Goal: Task Accomplishment & Management: Use online tool/utility

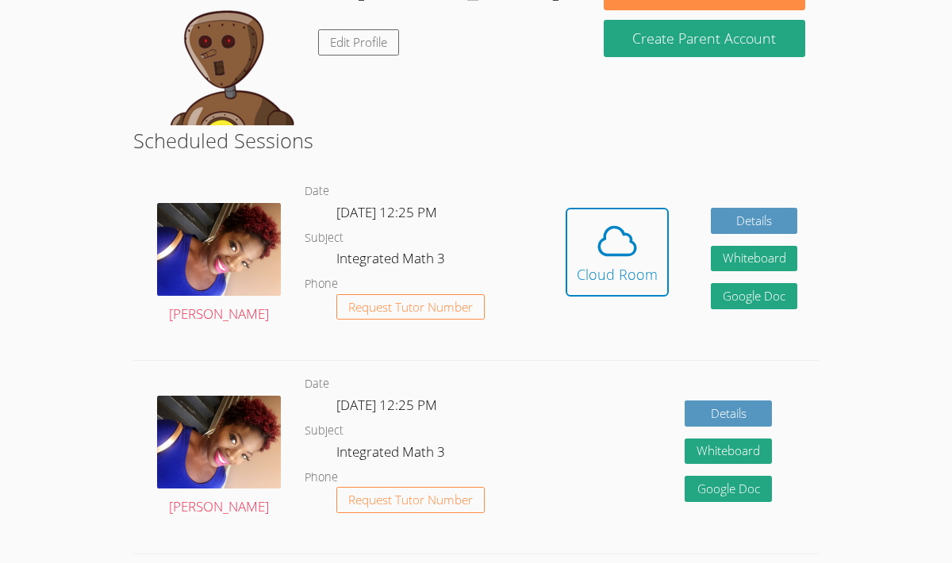
scroll to position [297, 0]
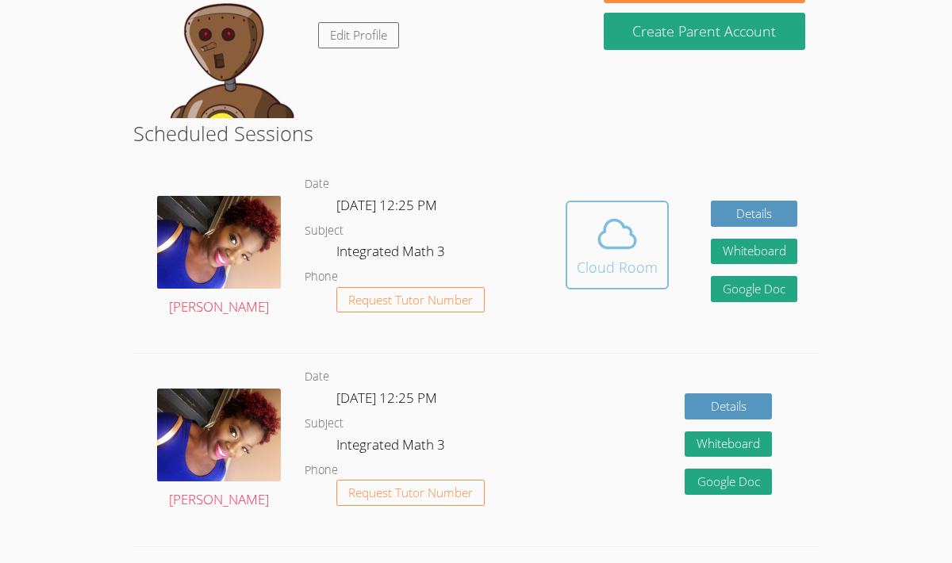
click at [600, 232] on icon at bounding box center [617, 234] width 36 height 28
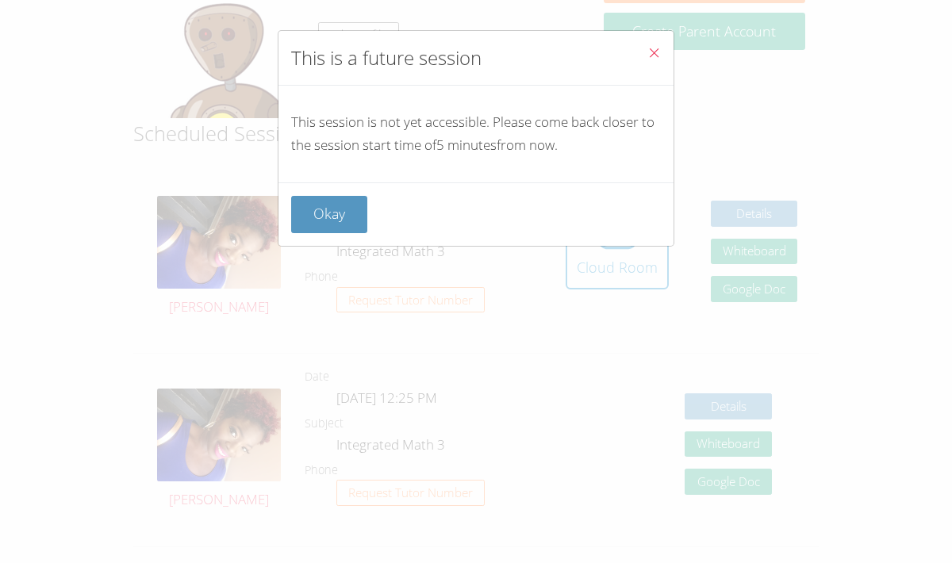
click at [658, 56] on icon "Close" at bounding box center [653, 52] width 13 height 13
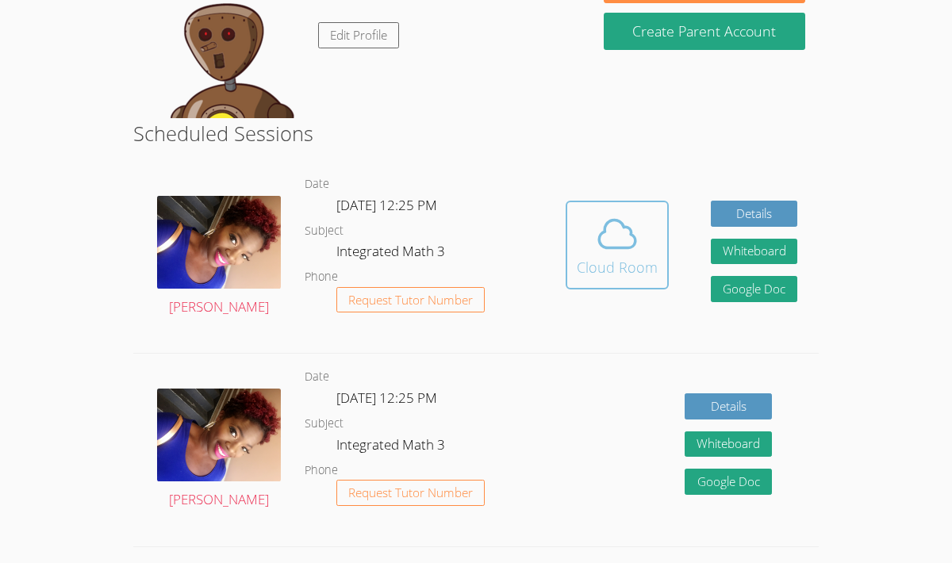
click at [625, 224] on icon at bounding box center [617, 234] width 44 height 44
click at [615, 224] on icon at bounding box center [617, 234] width 44 height 44
click at [604, 228] on icon at bounding box center [617, 234] width 36 height 28
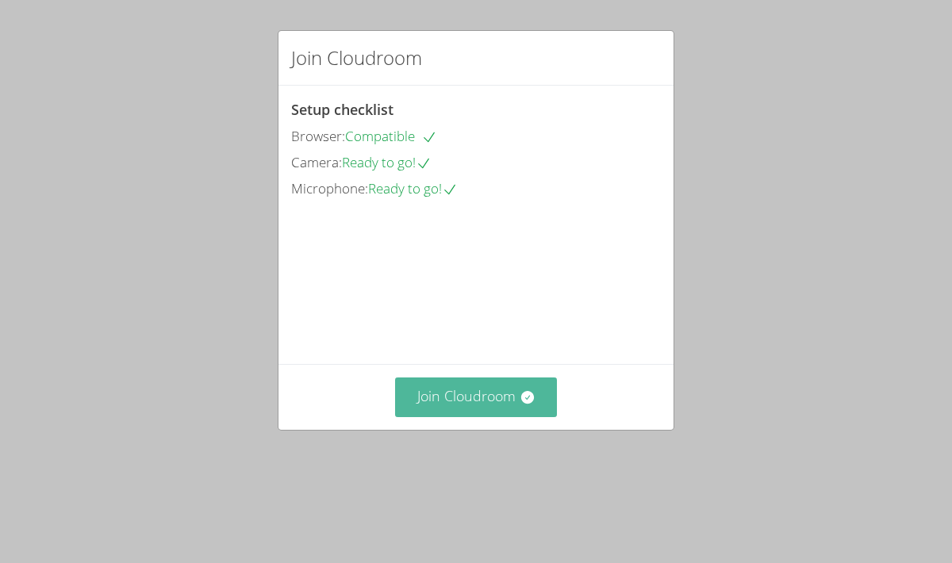
click at [481, 416] on button "Join Cloudroom" at bounding box center [476, 397] width 163 height 39
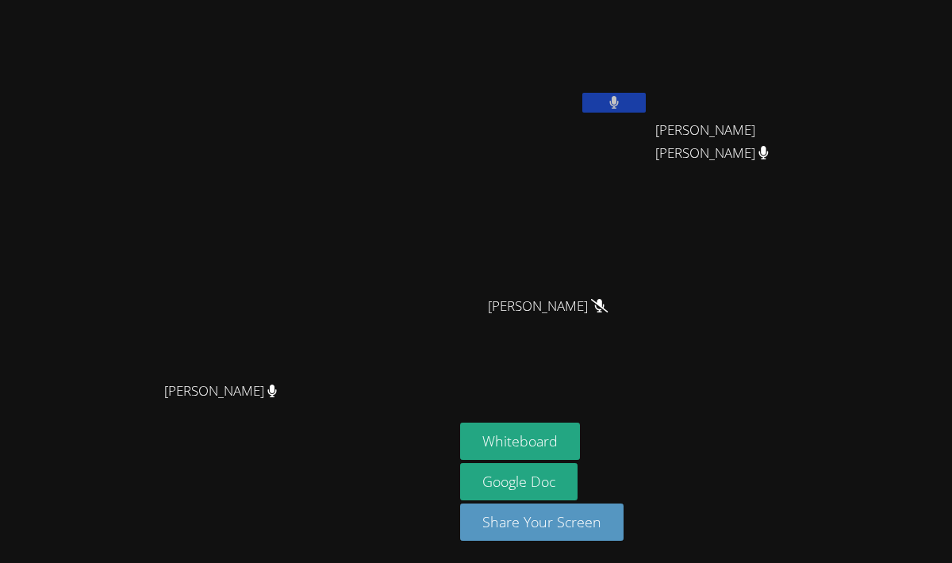
click at [646, 115] on div at bounding box center [613, 105] width 63 height 24
click at [646, 98] on button at bounding box center [613, 103] width 63 height 20
click at [557, 98] on aside "Kevin Cervantes Karina Rodriguez Lopez Karina Rodriguez Lopez Valeria Adan Vale…" at bounding box center [652, 281] width 397 height 563
click at [622, 100] on icon at bounding box center [613, 102] width 17 height 13
click at [646, 100] on button at bounding box center [613, 103] width 63 height 20
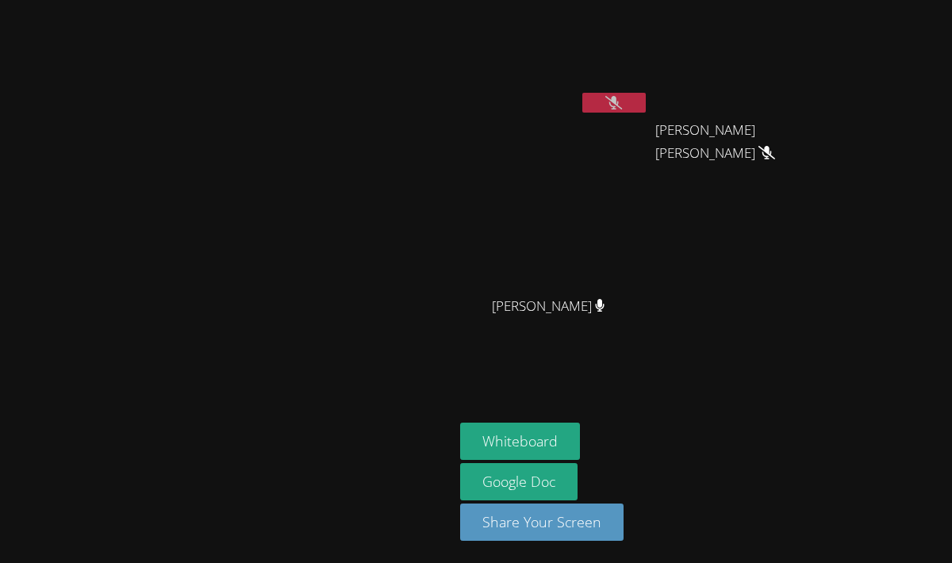
click at [454, 111] on main "[PERSON_NAME]" at bounding box center [227, 281] width 454 height 563
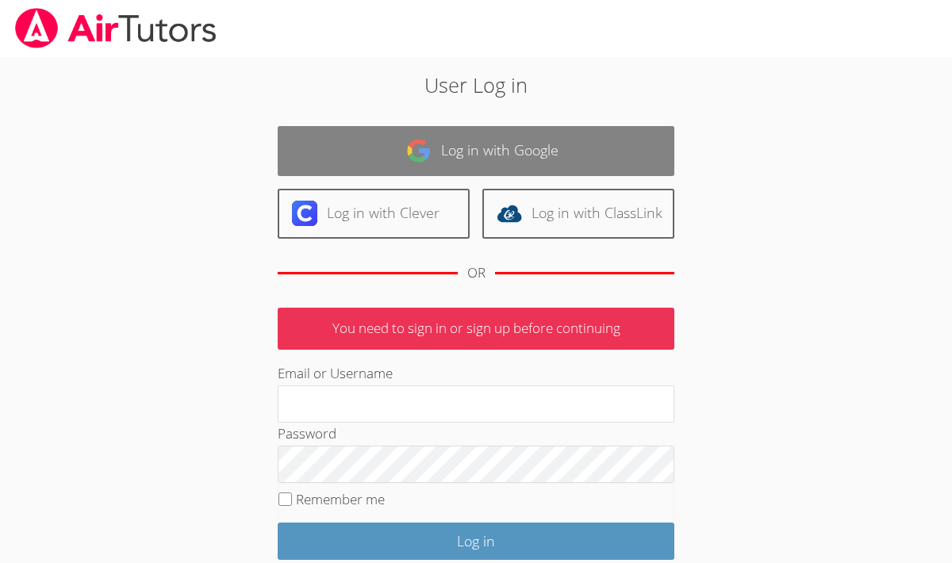
click at [470, 144] on link "Log in with Google" at bounding box center [476, 151] width 397 height 50
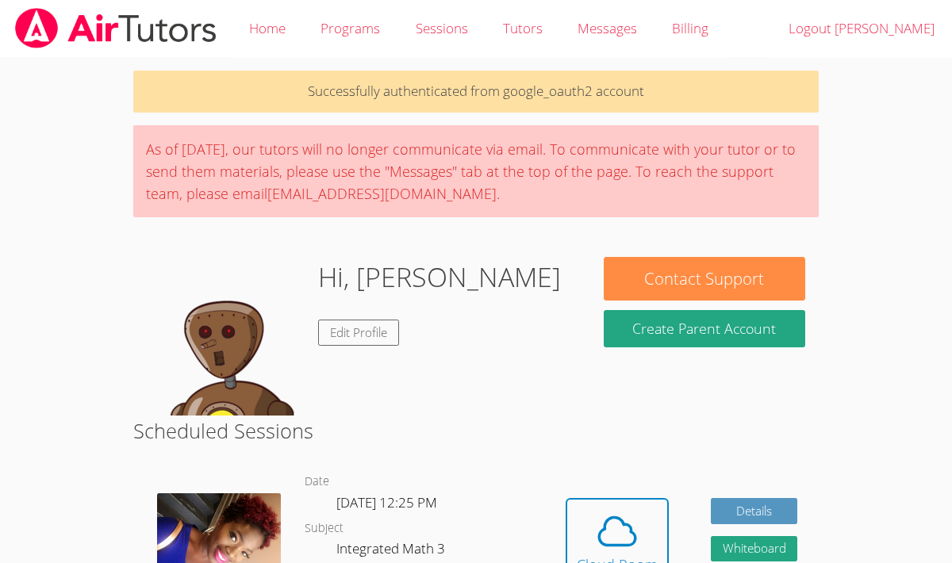
scroll to position [133, 0]
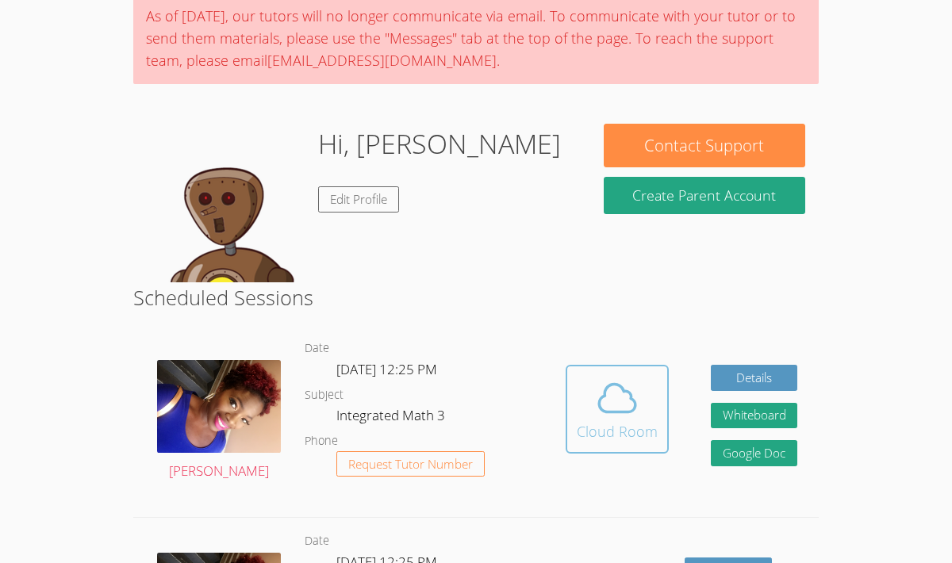
click at [602, 375] on button "Cloud Room" at bounding box center [616, 409] width 103 height 89
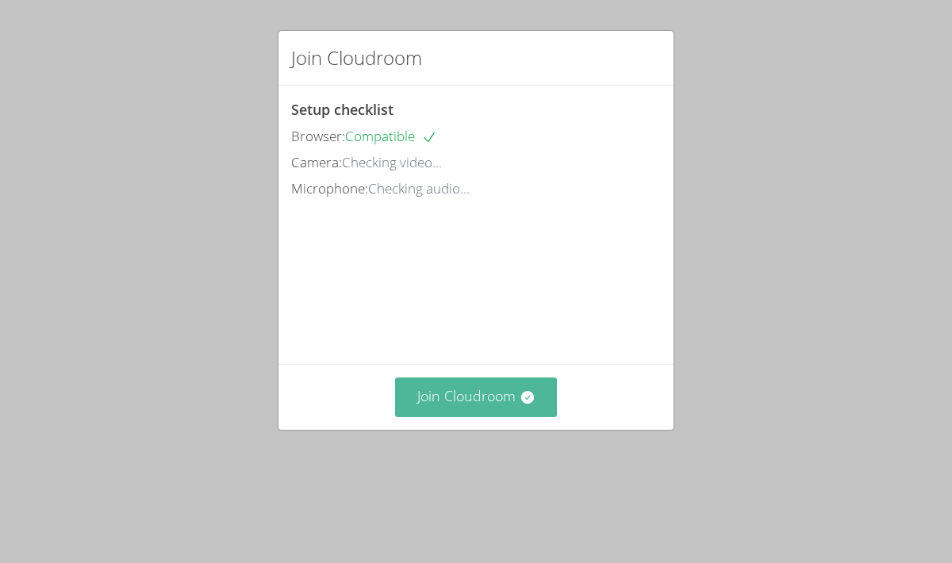
click at [473, 404] on button "Join Cloudroom" at bounding box center [476, 397] width 163 height 39
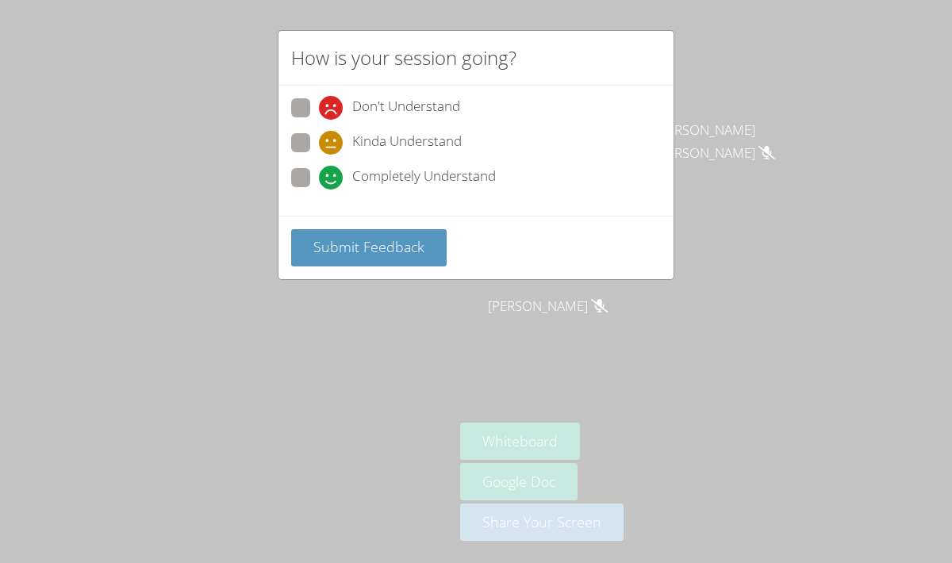
click at [319, 190] on span at bounding box center [319, 190] width 0 height 0
click at [319, 182] on input "Completely Understand" at bounding box center [325, 174] width 13 height 13
radio input "true"
click at [347, 252] on span "Submit Feedback" at bounding box center [368, 246] width 111 height 19
